Goal: Information Seeking & Learning: Learn about a topic

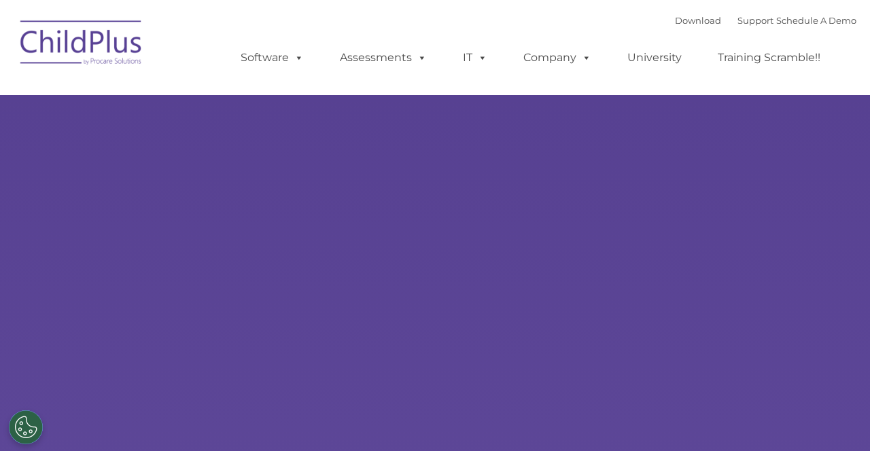
type input ""
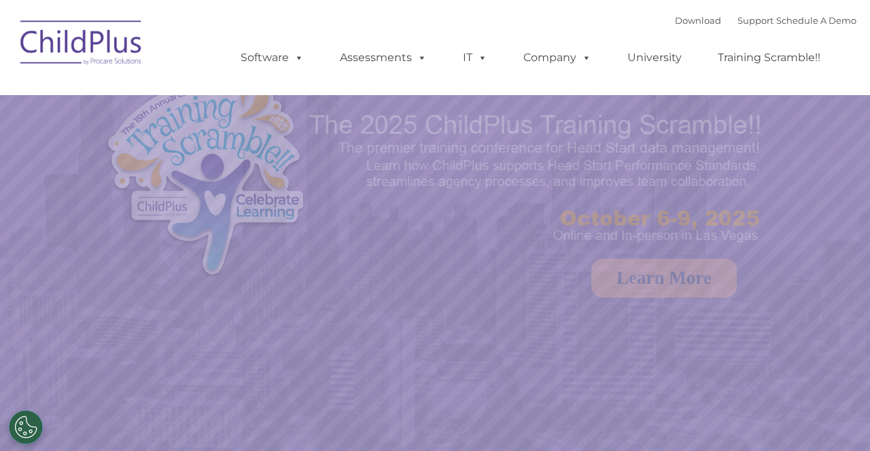
select select "MEDIUM"
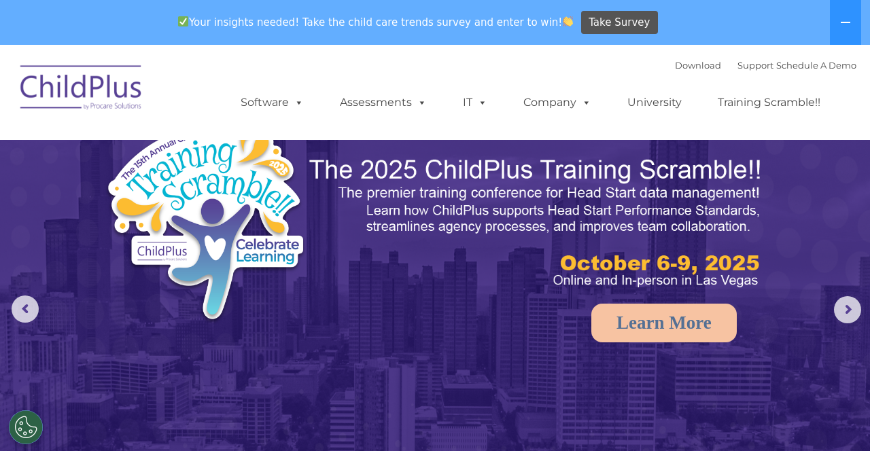
click at [390, 102] on link "Assessments" at bounding box center [383, 102] width 114 height 27
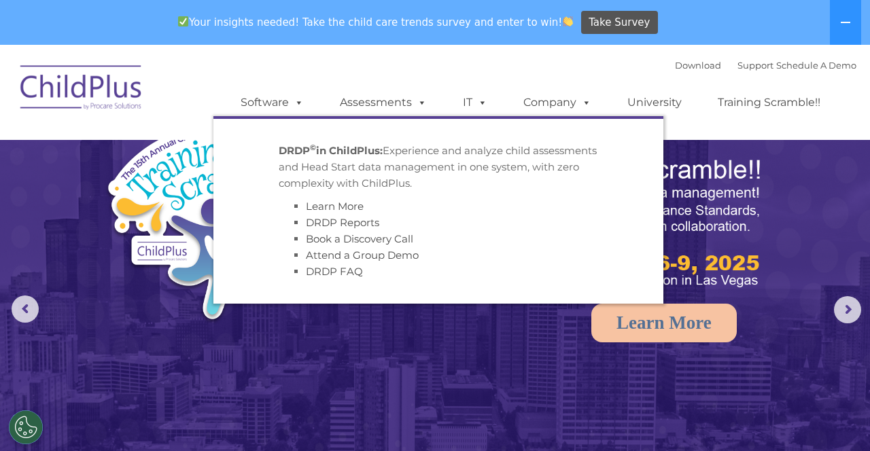
click at [268, 120] on ul "DRDP © in ChildPlus: Experience and analyze child assessments and Head Start da…" at bounding box center [438, 210] width 450 height 188
